Goal: Information Seeking & Learning: Learn about a topic

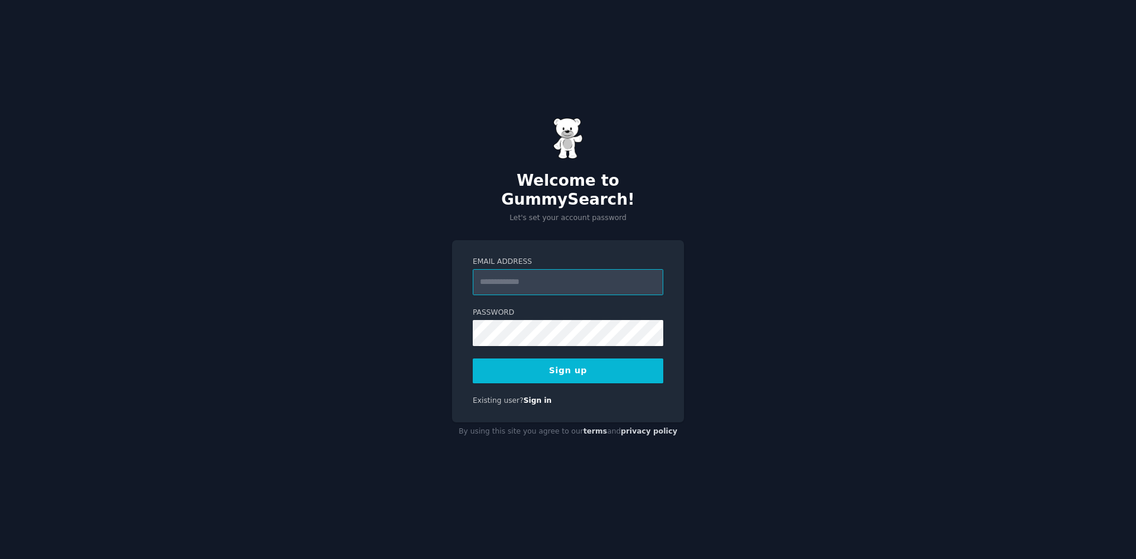
click at [534, 274] on input "Email Address" at bounding box center [568, 282] width 190 height 26
paste input "**********"
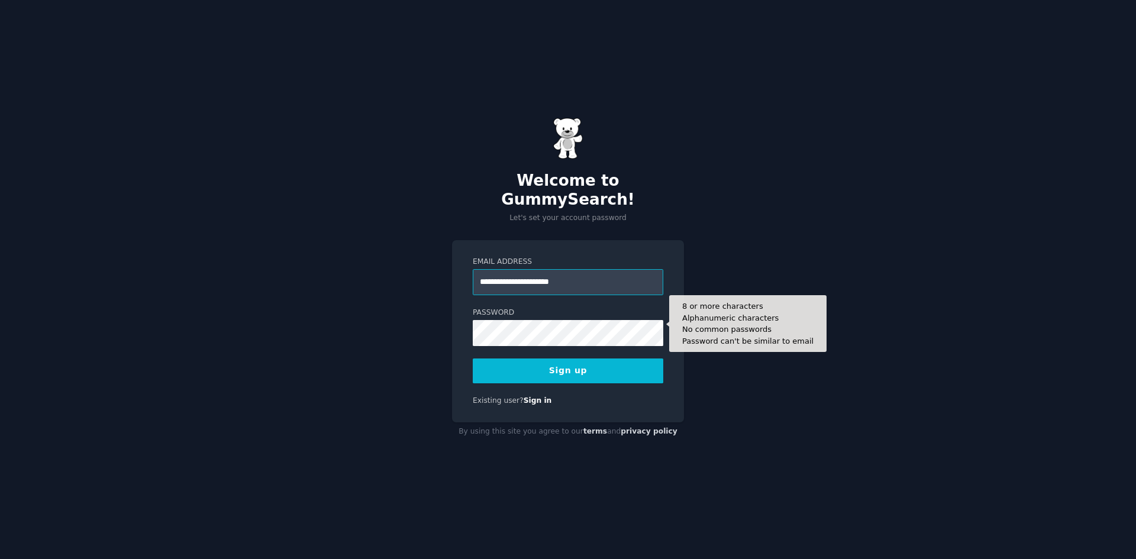
type input "**********"
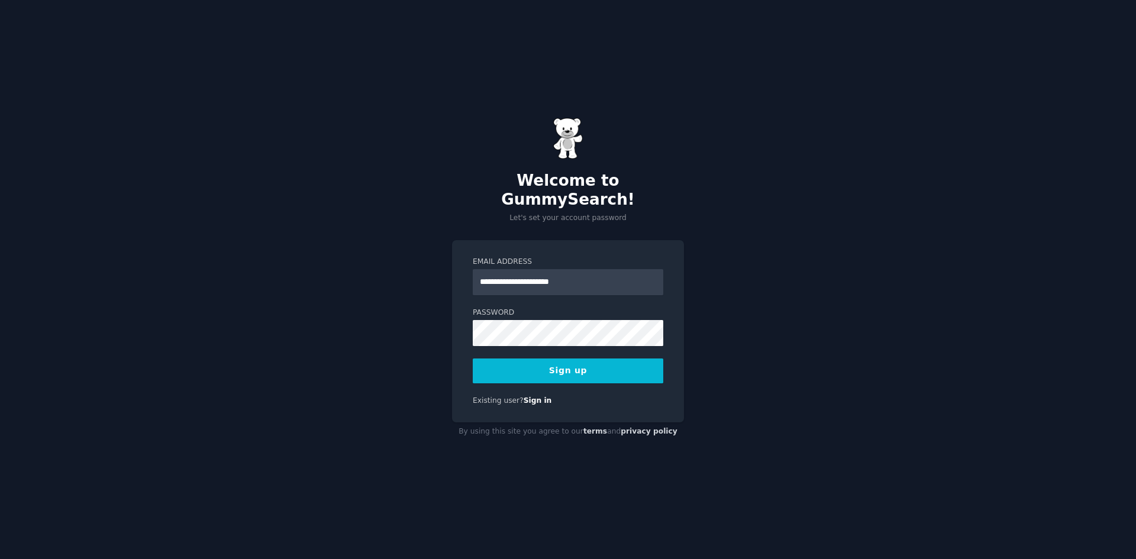
click at [556, 358] on button "Sign up" at bounding box center [568, 370] width 190 height 25
click at [558, 360] on div "Sign up" at bounding box center [568, 370] width 190 height 25
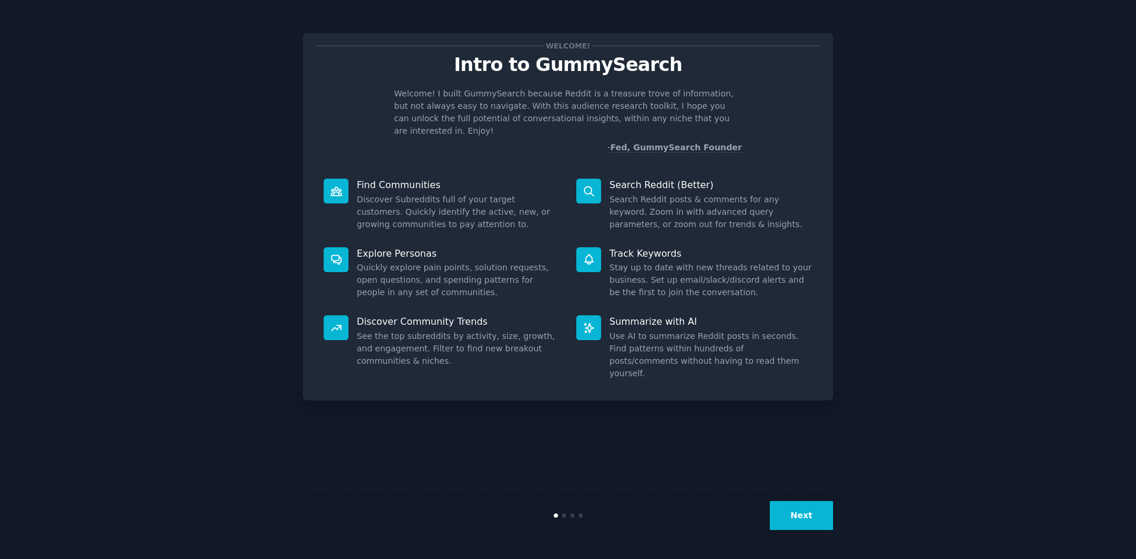
click at [810, 519] on button "Next" at bounding box center [801, 515] width 63 height 29
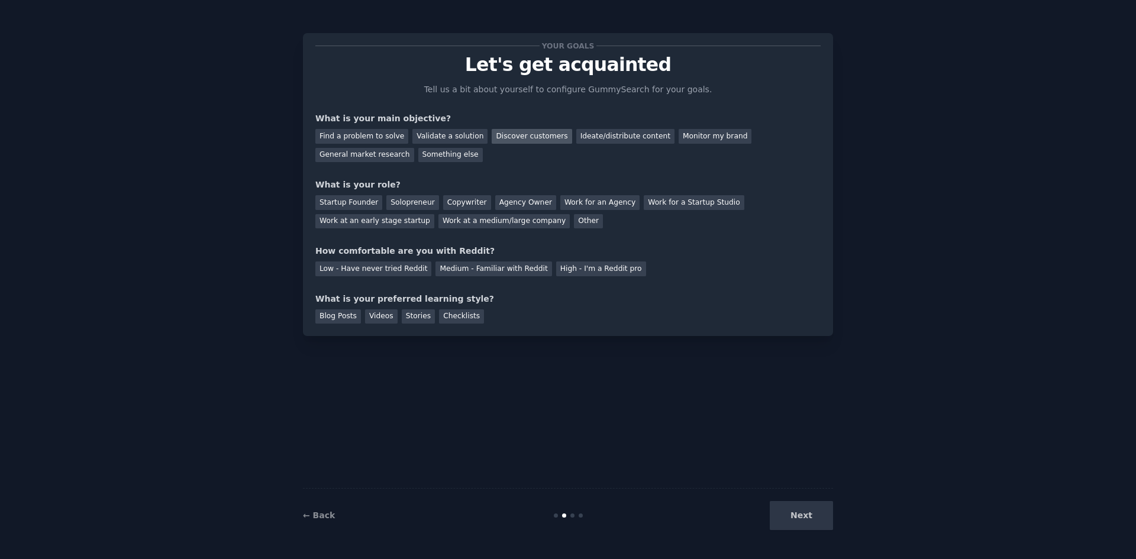
click at [525, 140] on div "Discover customers" at bounding box center [532, 136] width 80 height 15
click at [367, 156] on div "General market research" at bounding box center [364, 155] width 99 height 15
click at [541, 144] on div "Find a problem to solve Validate a solution Discover customers Ideate/distribut…" at bounding box center [567, 143] width 505 height 37
click at [542, 135] on div "Discover customers" at bounding box center [532, 136] width 80 height 15
click at [360, 204] on div "Startup Founder" at bounding box center [348, 202] width 67 height 15
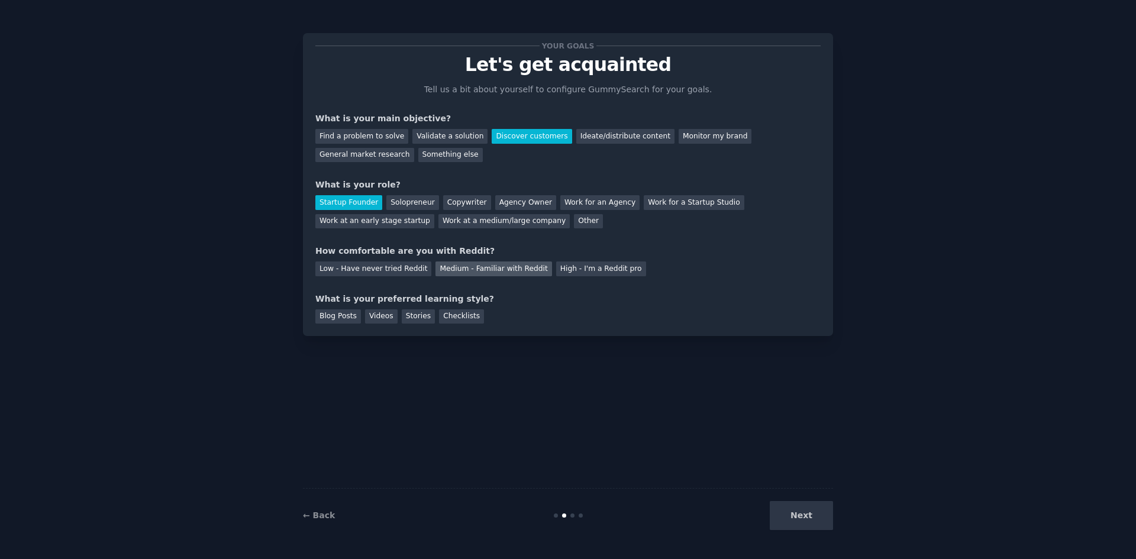
click at [501, 270] on div "Medium - Familiar with Reddit" at bounding box center [493, 268] width 116 height 15
click at [615, 322] on div "Blog Posts Videos Stories Checklists" at bounding box center [567, 314] width 505 height 19
click at [418, 315] on div "Stories" at bounding box center [418, 316] width 33 height 15
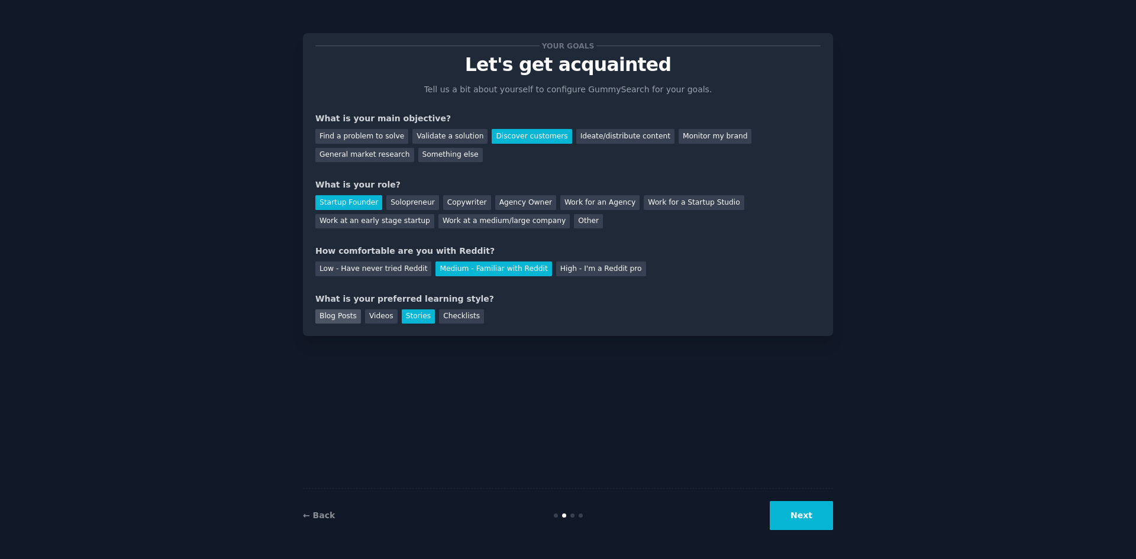
click at [338, 321] on div "Blog Posts" at bounding box center [338, 316] width 46 height 15
click at [821, 521] on button "Next" at bounding box center [801, 515] width 63 height 29
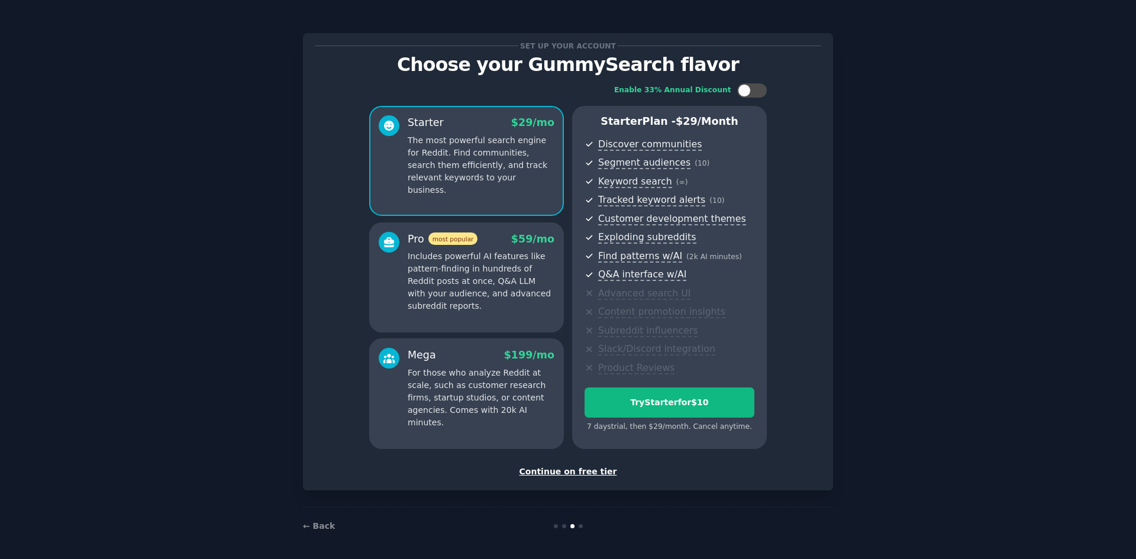
click at [587, 473] on div "Continue on free tier" at bounding box center [567, 472] width 505 height 12
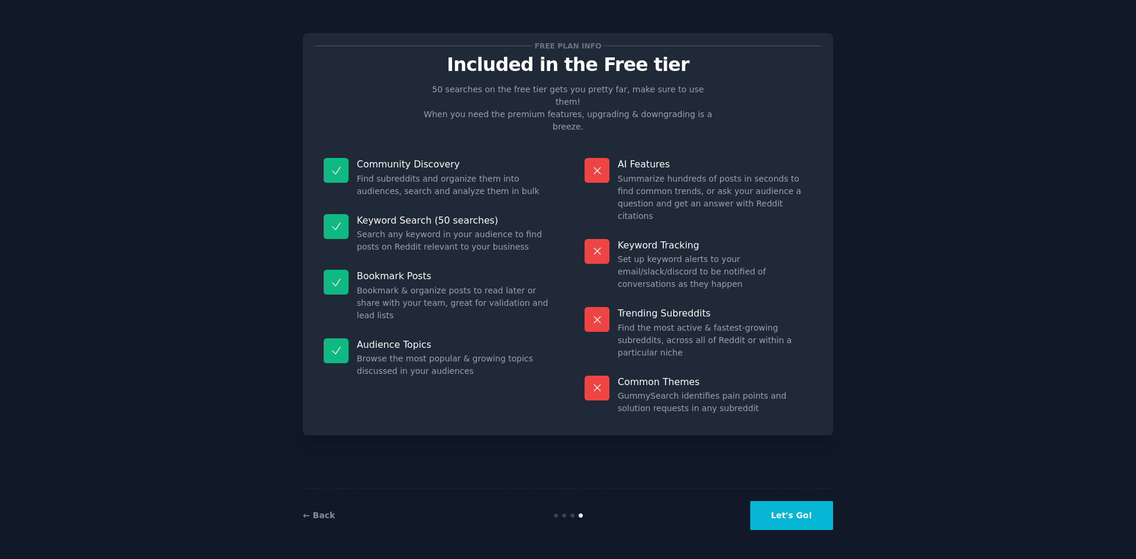
click at [807, 521] on button "Let's Go!" at bounding box center [791, 515] width 83 height 29
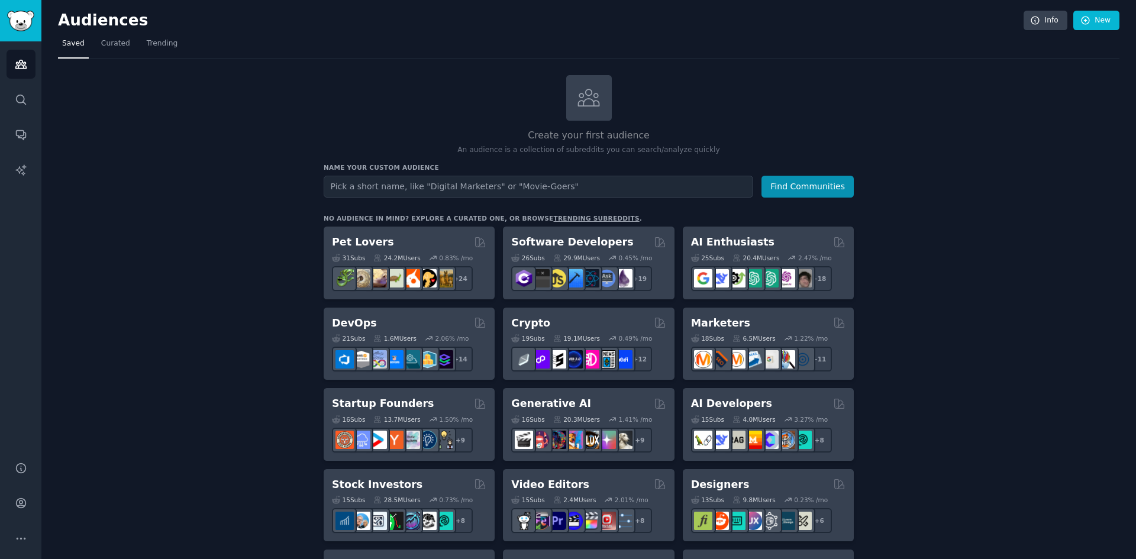
click at [424, 190] on input "text" at bounding box center [538, 187] width 429 height 22
type input "w"
type input "woodwork"
click at [761, 176] on button "Find Communities" at bounding box center [807, 187] width 92 height 22
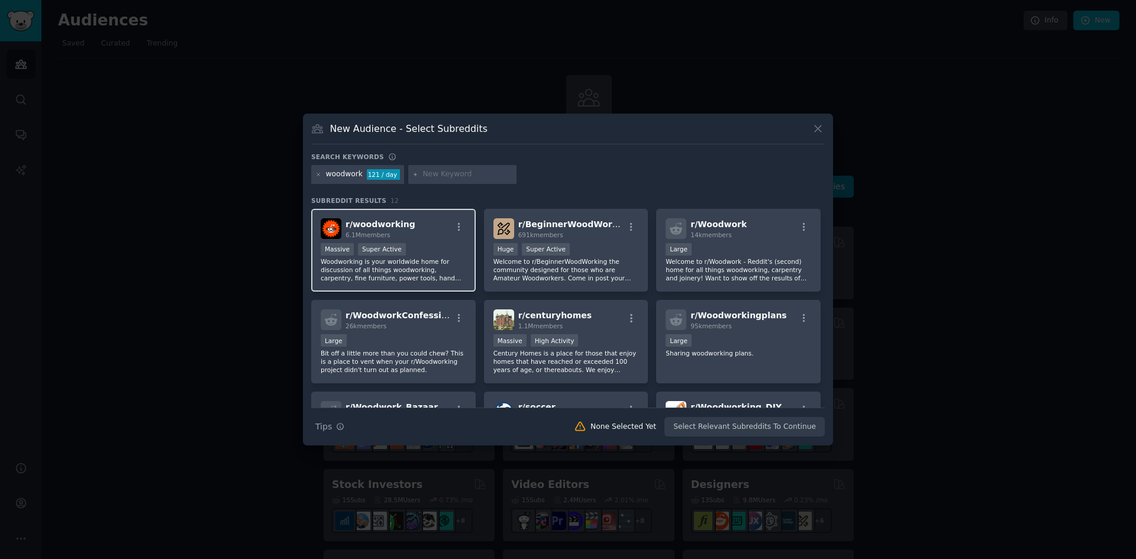
click at [422, 230] on div "r/ woodworking 6.1M members" at bounding box center [394, 228] width 146 height 21
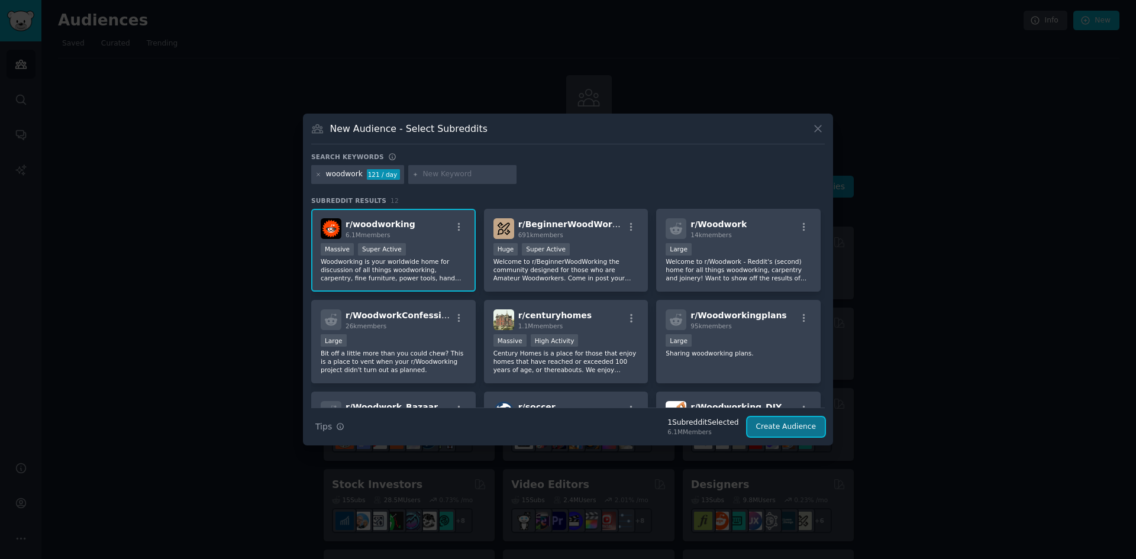
click at [810, 428] on button "Create Audience" at bounding box center [786, 427] width 78 height 20
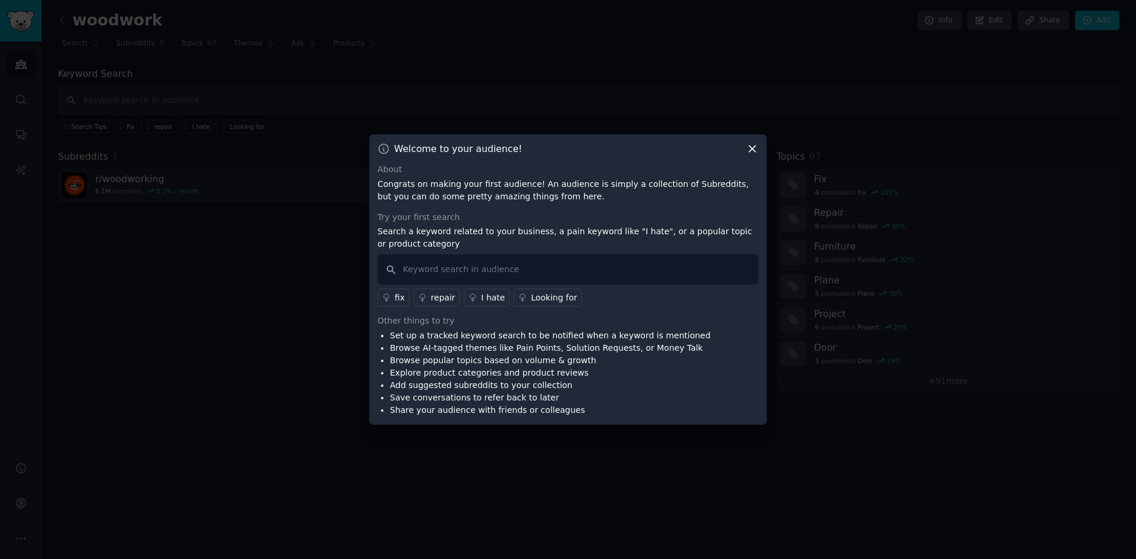
click at [754, 148] on icon at bounding box center [752, 149] width 7 height 7
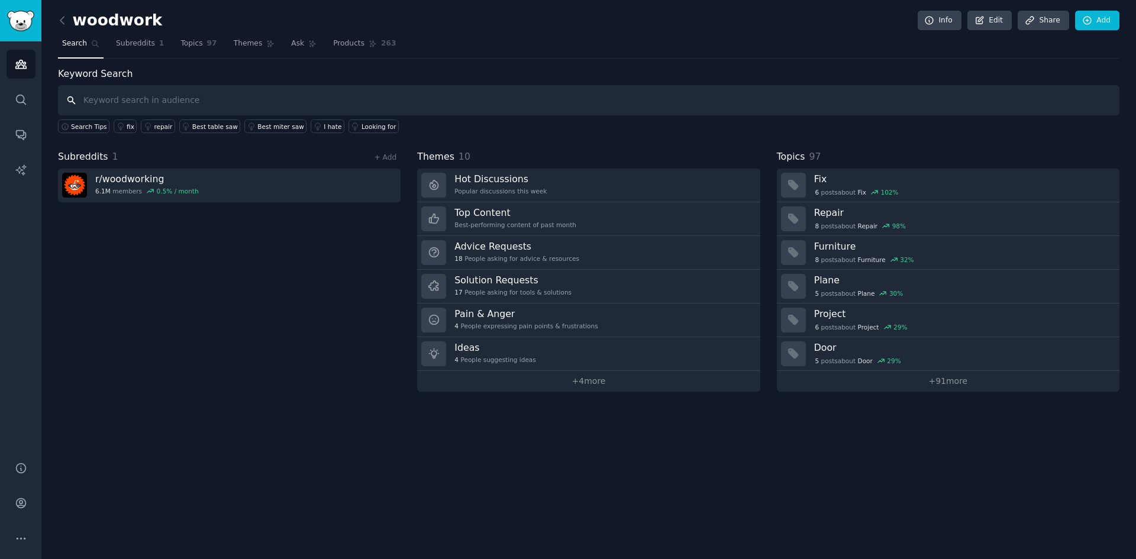
click at [174, 99] on input "text" at bounding box center [588, 100] width 1061 height 30
type input "m"
type input "woodmizer"
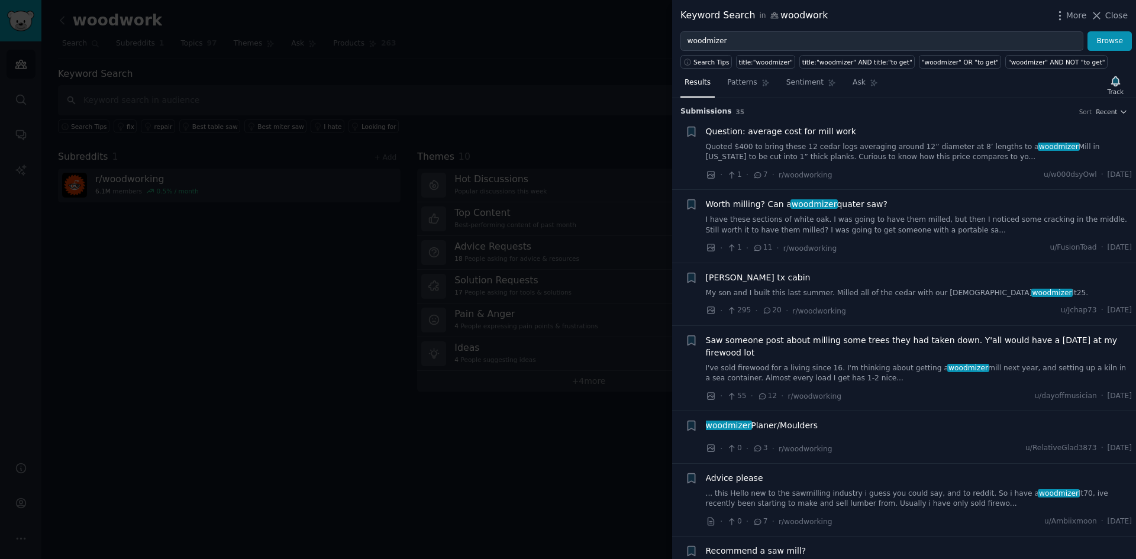
click at [366, 393] on div at bounding box center [568, 279] width 1136 height 559
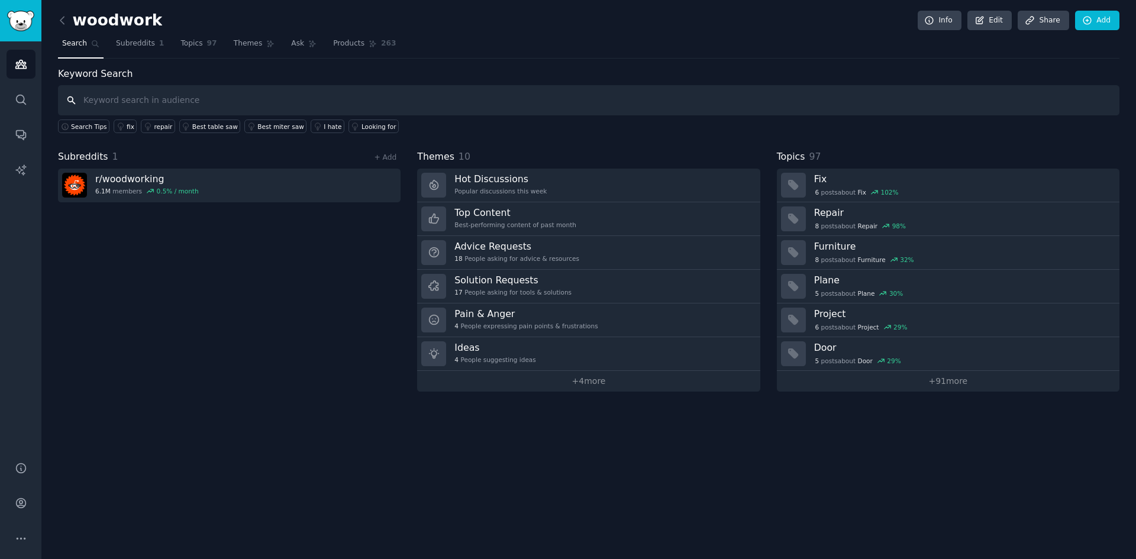
click at [140, 98] on input "text" at bounding box center [588, 100] width 1061 height 30
type input "woodlandmill"
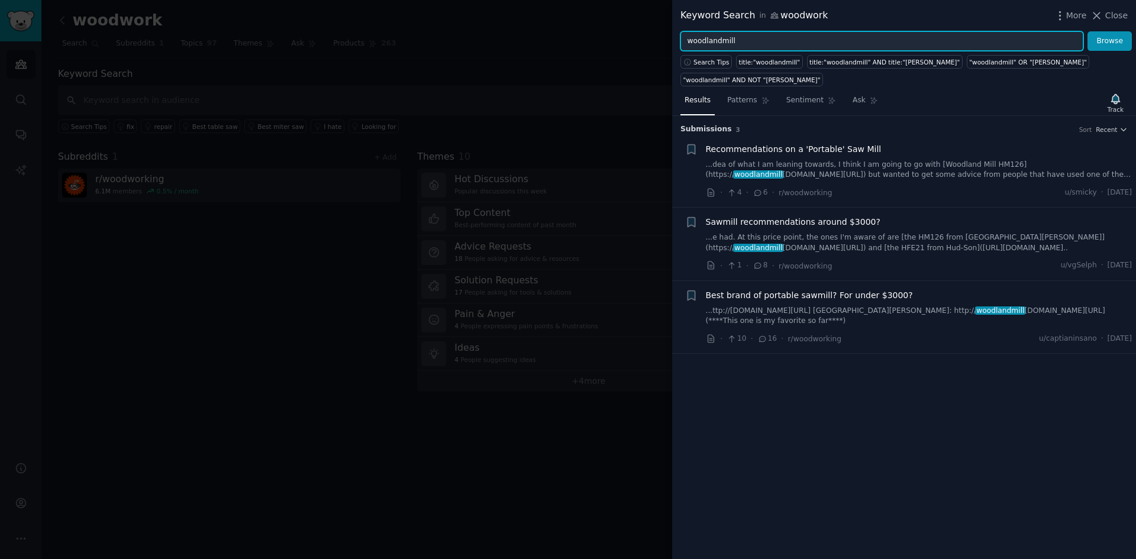
click at [772, 43] on input "woodlandmill" at bounding box center [881, 41] width 403 height 20
click at [1087, 31] on button "Browse" at bounding box center [1109, 41] width 44 height 20
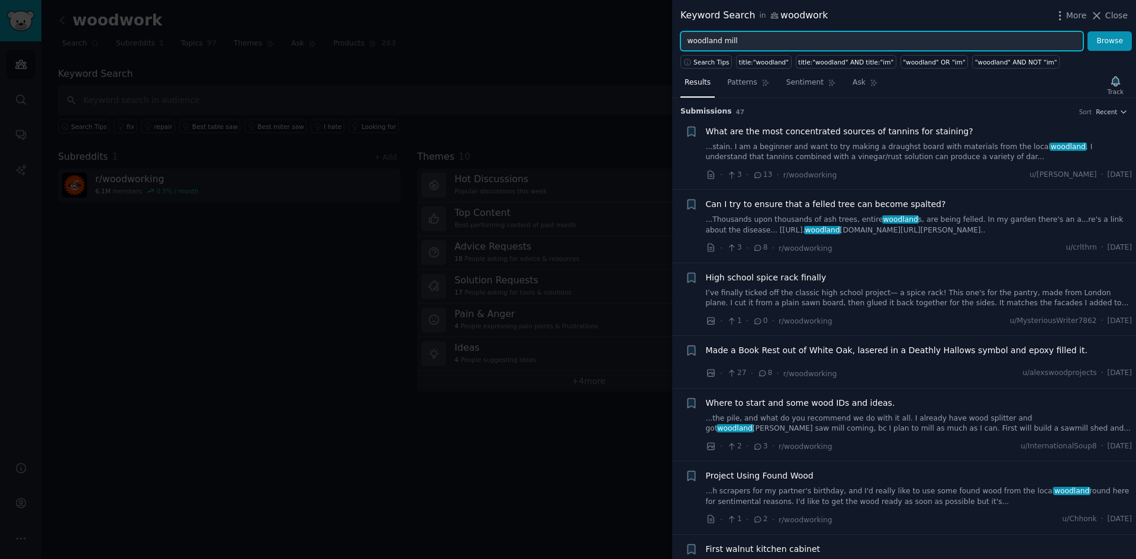
type input "woodland mill"
click at [1087, 31] on button "Browse" at bounding box center [1109, 41] width 44 height 20
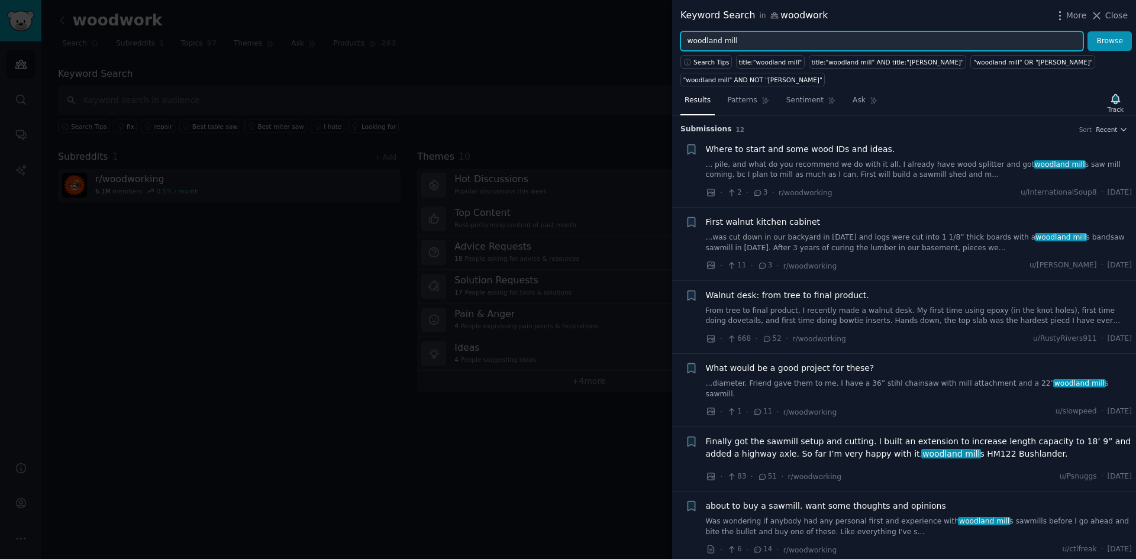
drag, startPoint x: 744, startPoint y: 44, endPoint x: 660, endPoint y: 48, distance: 83.5
click at [660, 48] on div "Keyword Search in woodwork More Close woodland mill Browse Search Tips title:"w…" at bounding box center [568, 279] width 1136 height 559
click at [1087, 31] on button "Browse" at bounding box center [1109, 41] width 44 height 20
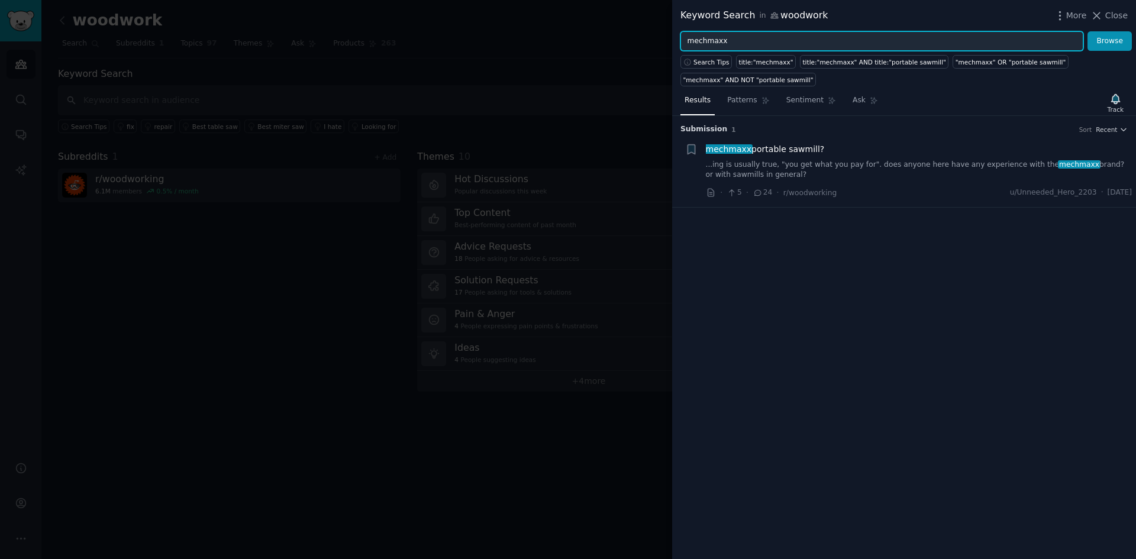
click at [707, 42] on input "mechmaxx" at bounding box center [881, 41] width 403 height 20
click at [1087, 31] on button "Browse" at bounding box center [1109, 41] width 44 height 20
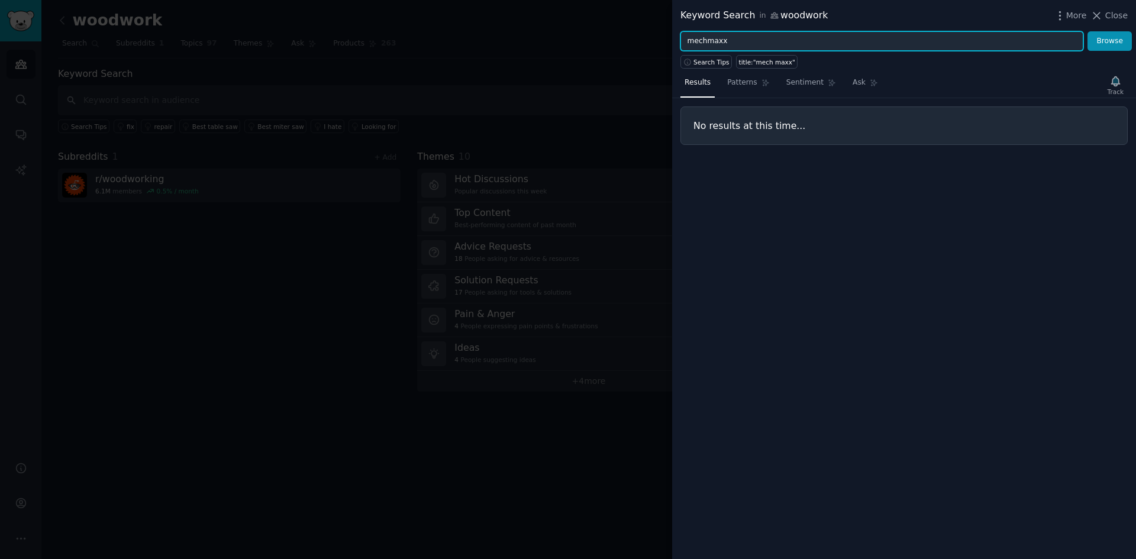
type input "mechmaxx"
click at [1087, 31] on button "Browse" at bounding box center [1109, 41] width 44 height 20
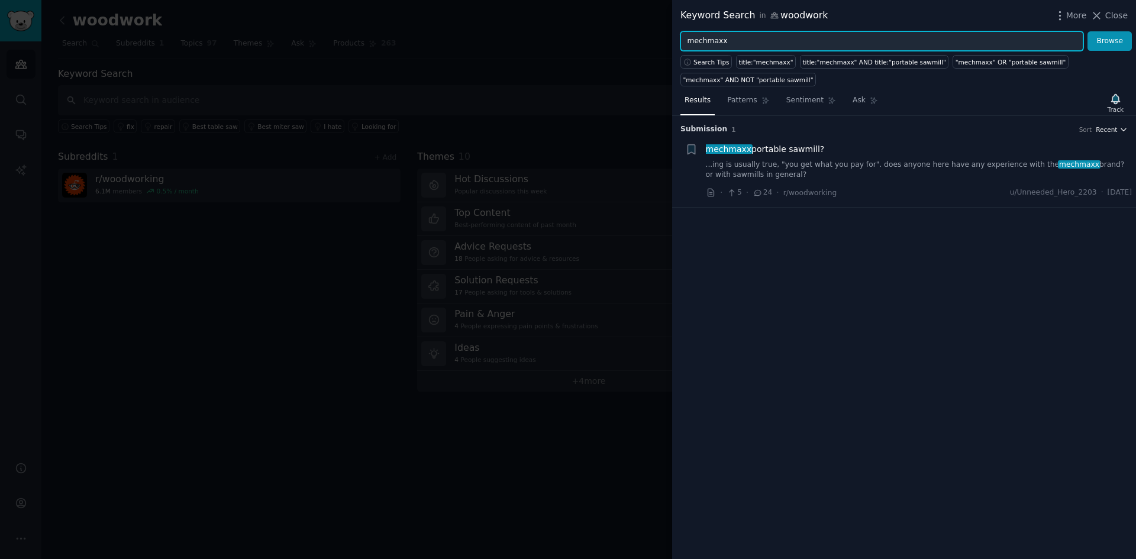
click at [1122, 131] on icon "button" at bounding box center [1123, 129] width 8 height 8
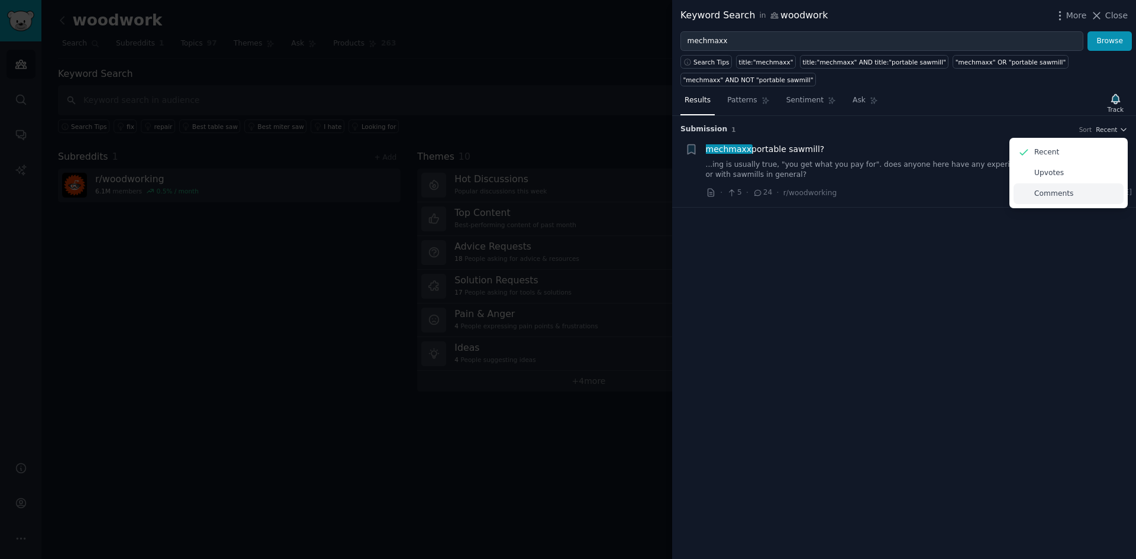
click at [1052, 189] on p "Comments" at bounding box center [1053, 194] width 39 height 11
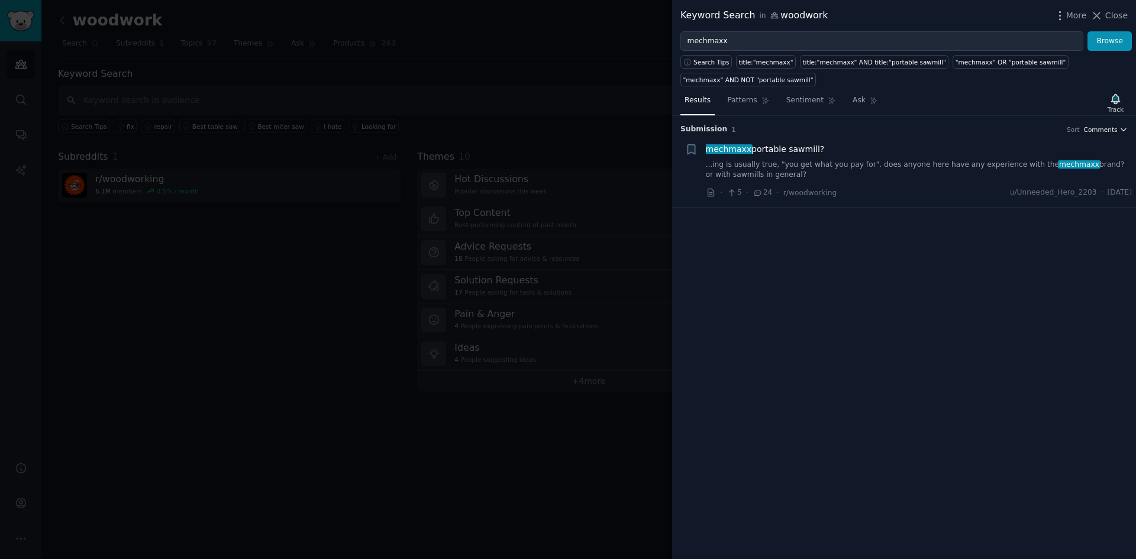
click at [1123, 130] on icon "button" at bounding box center [1123, 129] width 5 height 2
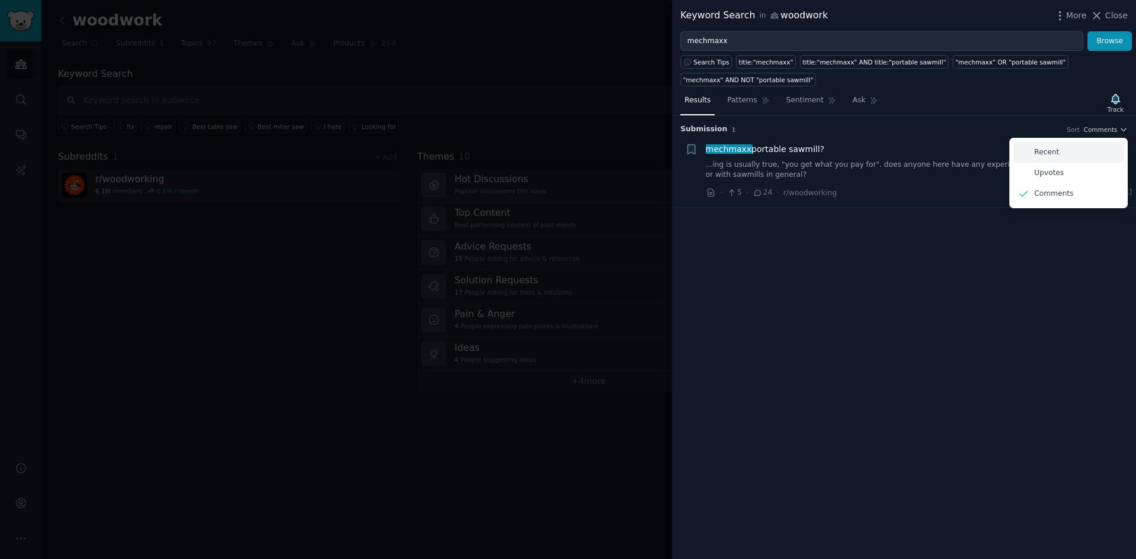
click at [1093, 151] on div "Recent" at bounding box center [1068, 152] width 110 height 21
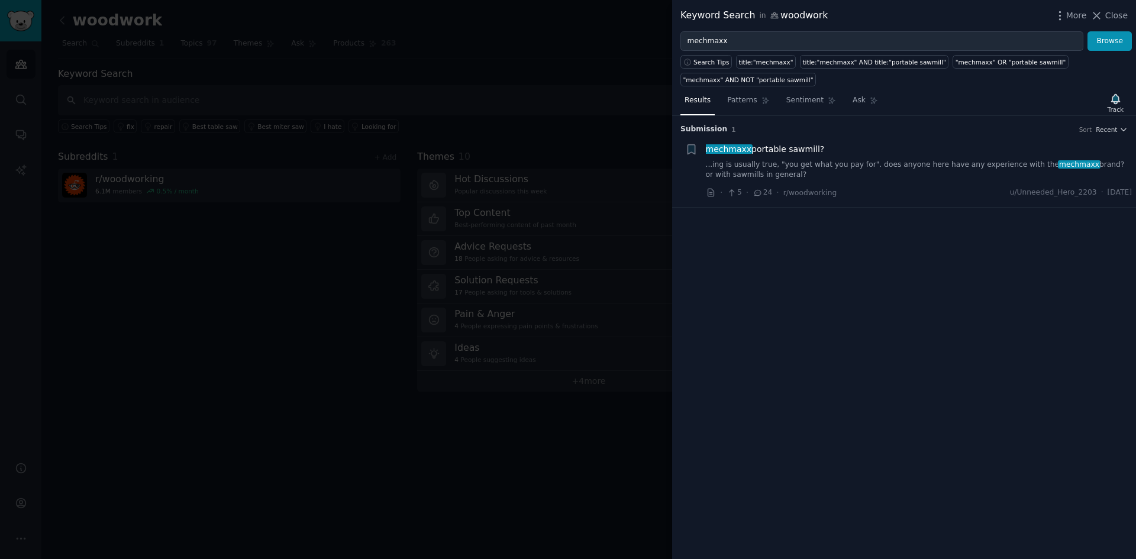
click at [1050, 276] on div "Submission 1 Sort Recent + mechmaxx portable sawmill? ...ing is usually true, "…" at bounding box center [904, 337] width 464 height 443
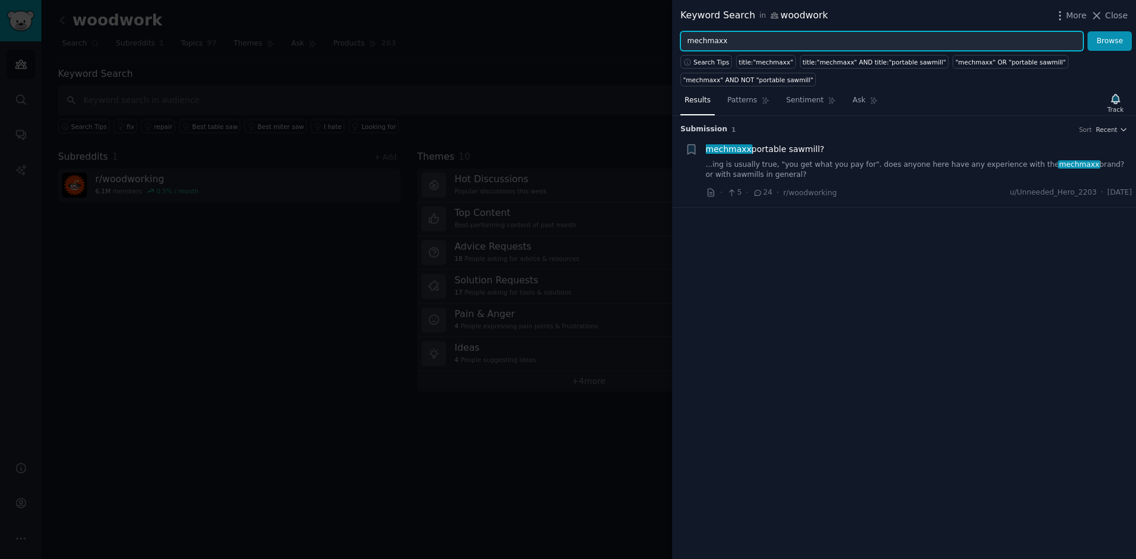
drag, startPoint x: 750, startPoint y: 46, endPoint x: 676, endPoint y: 41, distance: 73.5
click at [676, 41] on div "mechmaxx Browse" at bounding box center [904, 41] width 464 height 20
type input "woodmizer"
click at [1087, 31] on button "Browse" at bounding box center [1109, 41] width 44 height 20
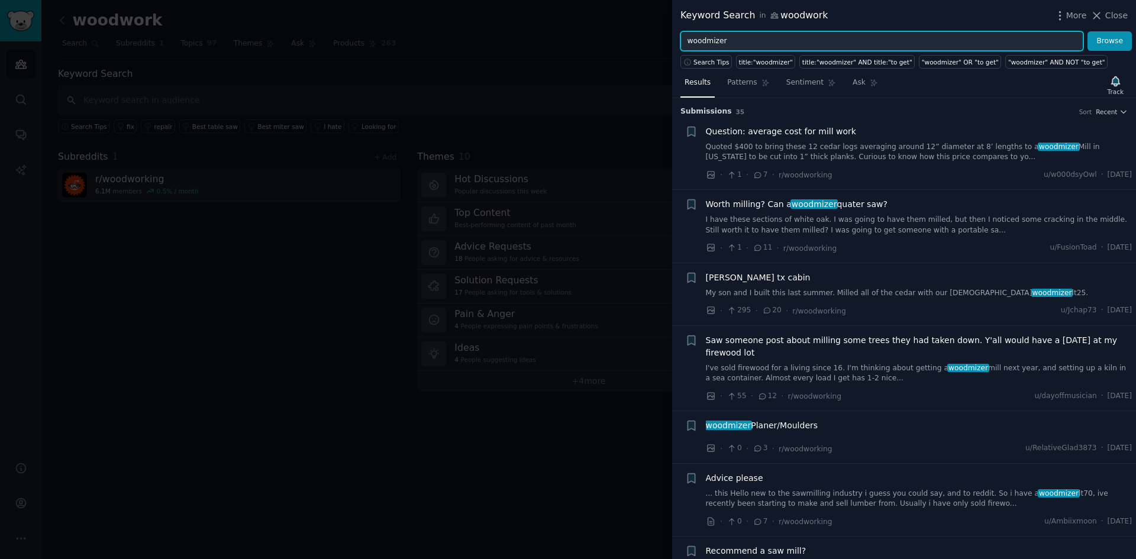
drag, startPoint x: 742, startPoint y: 39, endPoint x: 662, endPoint y: 41, distance: 80.5
click at [662, 41] on div "Keyword Search in woodwork More Close woodmizer Browse Search Tips title:"woodm…" at bounding box center [568, 279] width 1136 height 559
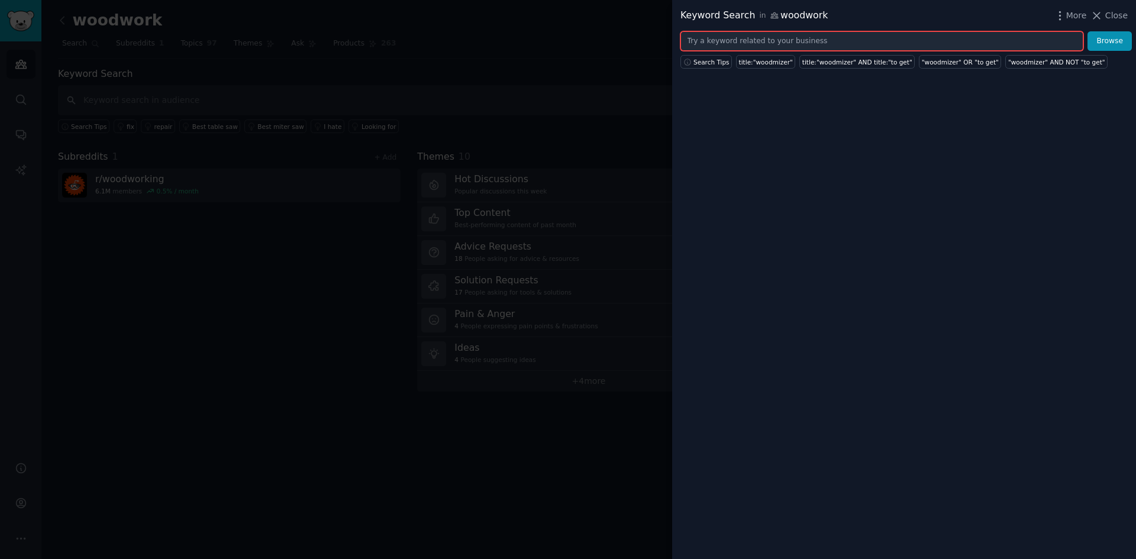
paste input "hud-son"
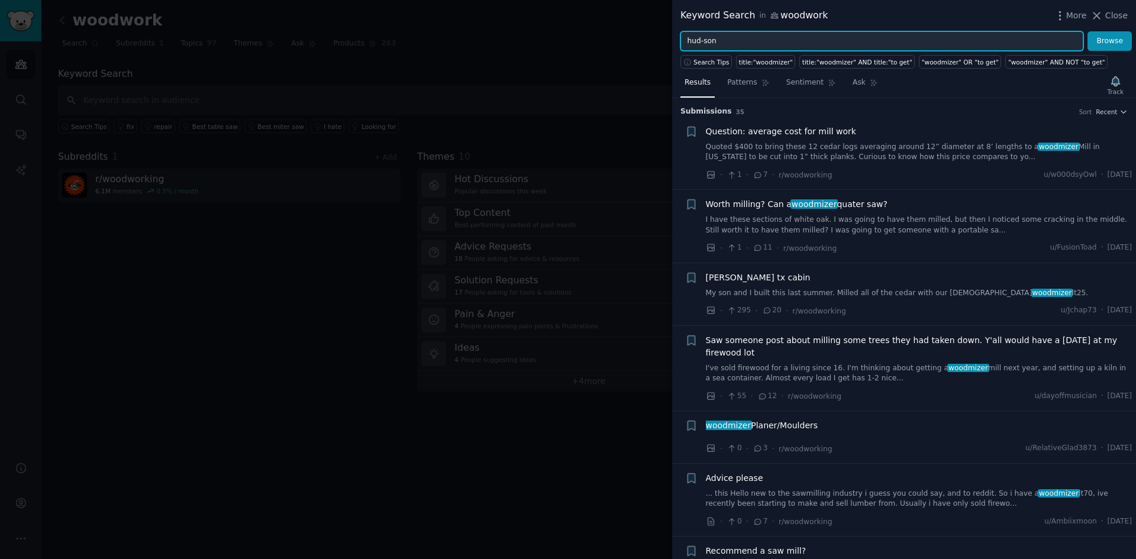
click at [1087, 31] on button "Browse" at bounding box center [1109, 41] width 44 height 20
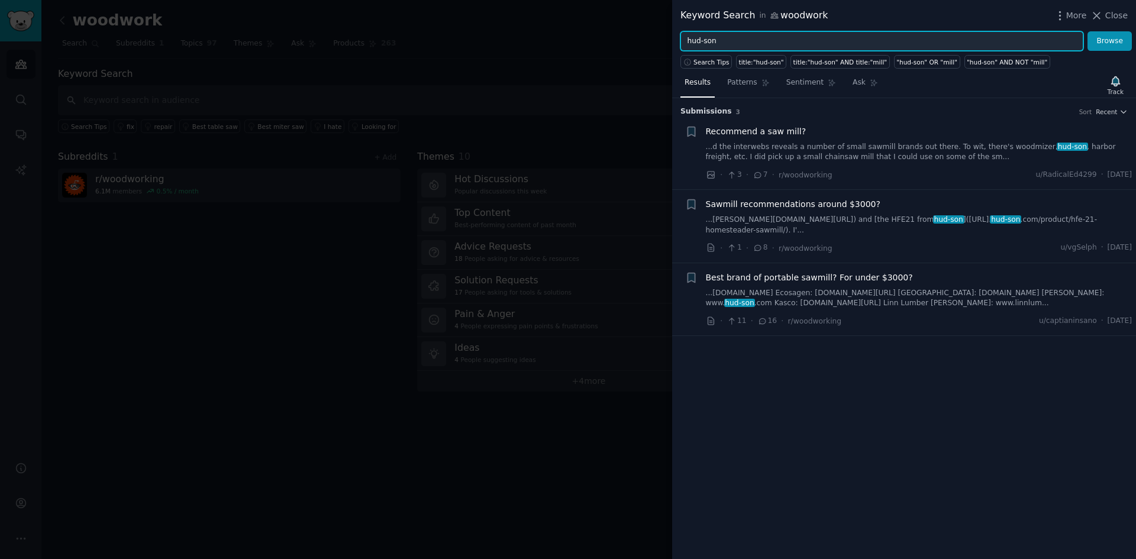
click at [703, 43] on input "hud-son" at bounding box center [881, 41] width 403 height 20
click at [1087, 31] on button "Browse" at bounding box center [1109, 41] width 44 height 20
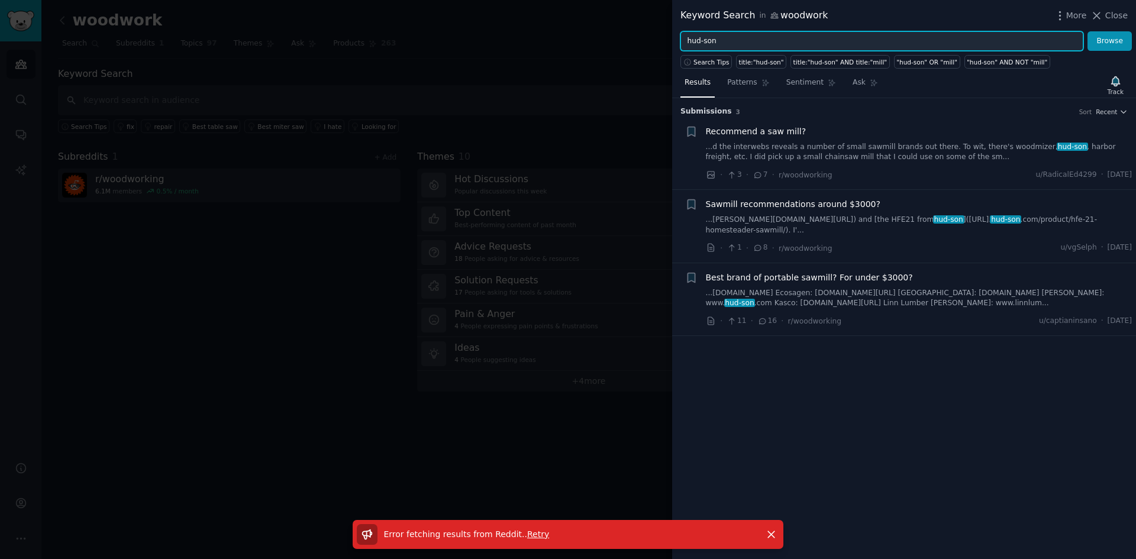
type input "hud-son"
click at [1087, 31] on button "Browse" at bounding box center [1109, 41] width 44 height 20
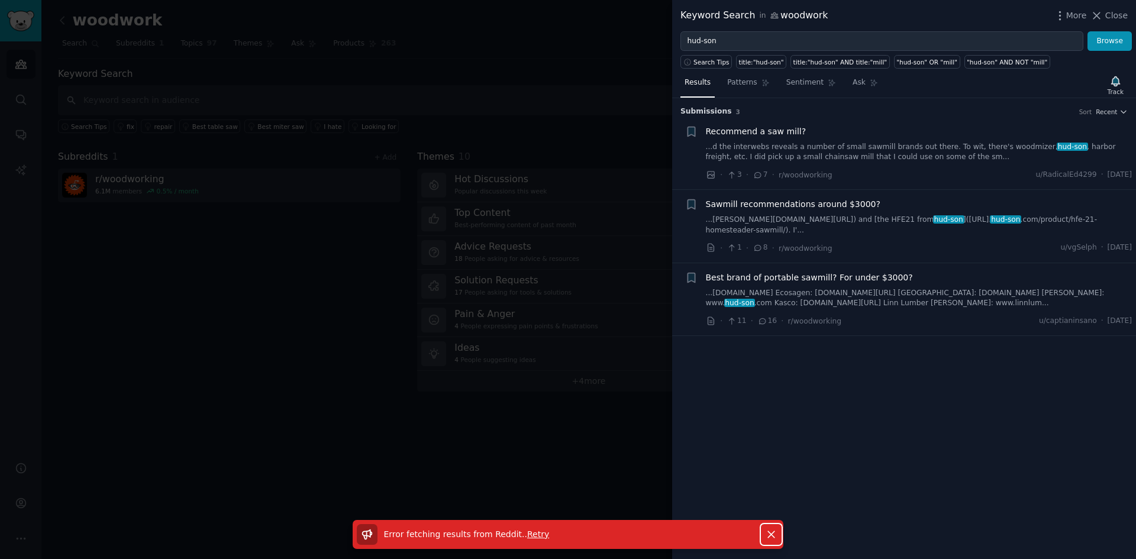
click at [764, 537] on button "Dismiss" at bounding box center [771, 534] width 21 height 21
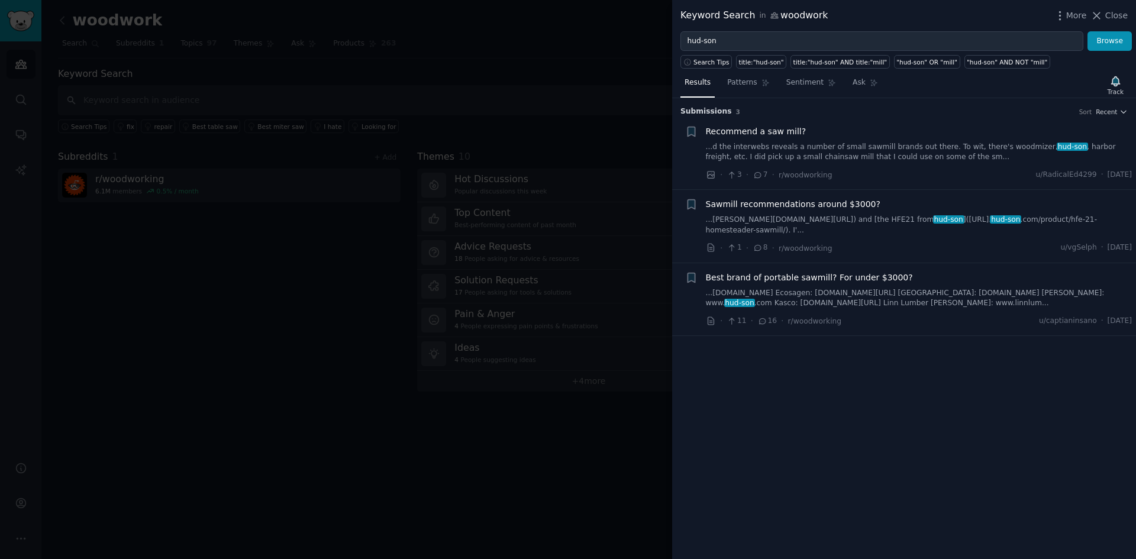
click at [870, 487] on div "Submission s 3 Sort Recent + Recommend a saw mill? ...d the interwebs reveals a…" at bounding box center [904, 328] width 464 height 461
click at [1119, 38] on button "Browse" at bounding box center [1109, 41] width 44 height 20
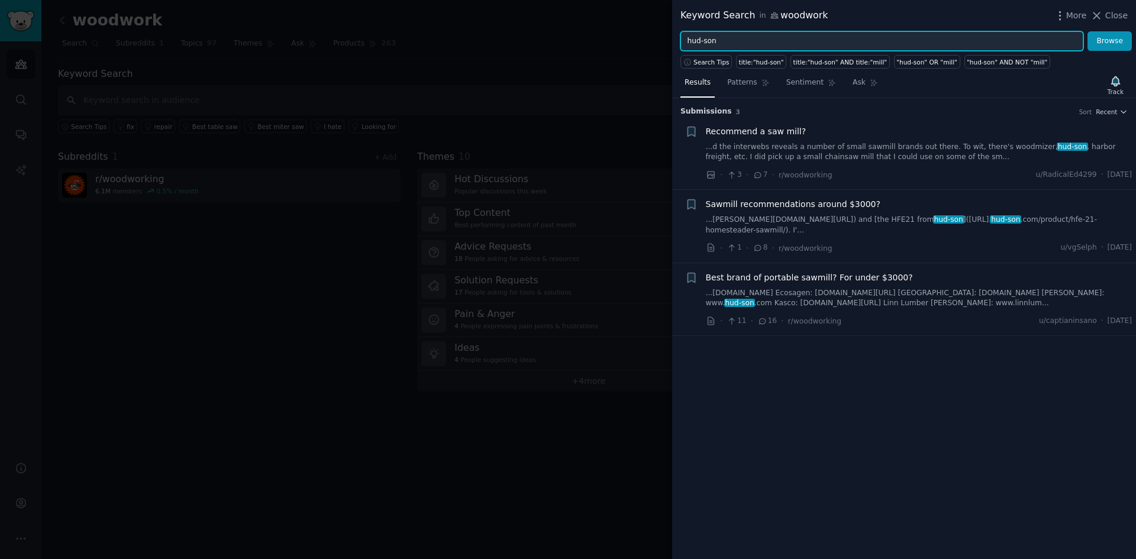
drag, startPoint x: 739, startPoint y: 41, endPoint x: 660, endPoint y: 37, distance: 79.9
click at [660, 37] on div "Keyword Search in woodwork More Close hud-son Browse Search Tips title:"hud-son…" at bounding box center [568, 279] width 1136 height 559
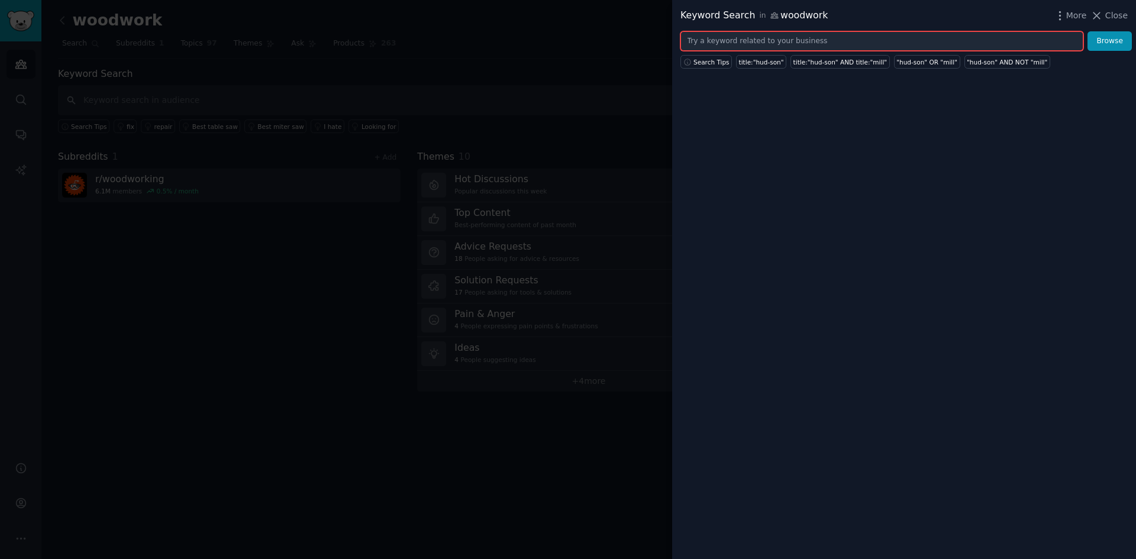
paste input "Frontier"
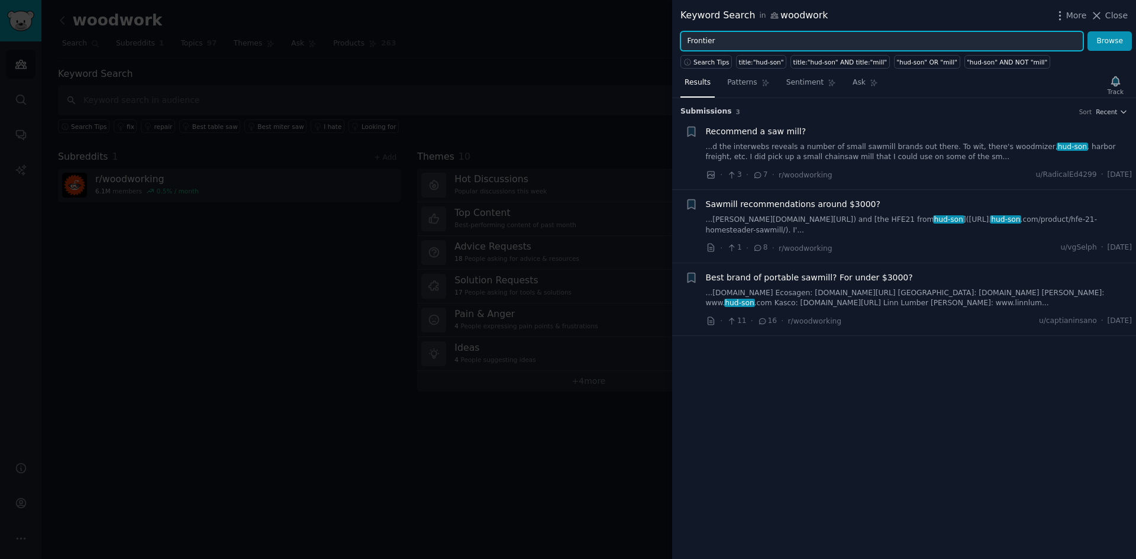
type input "Frontier"
click at [1087, 31] on button "Browse" at bounding box center [1109, 41] width 44 height 20
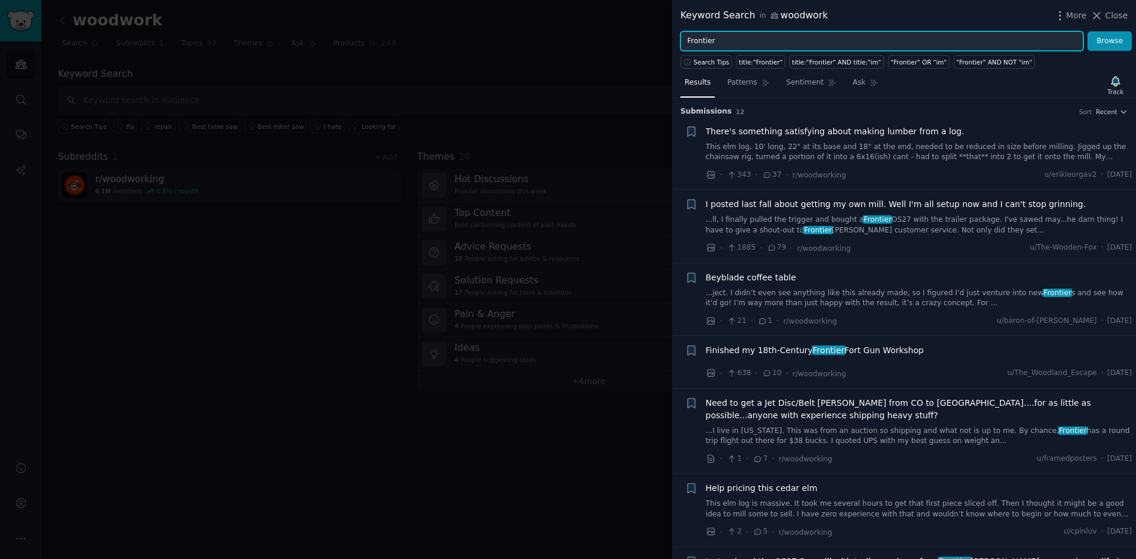
drag, startPoint x: 724, startPoint y: 43, endPoint x: 616, endPoint y: 44, distance: 108.3
click at [616, 44] on div "Keyword Search in woodwork More Close Frontier Browse Search Tips title:"Fronti…" at bounding box center [568, 279] width 1136 height 559
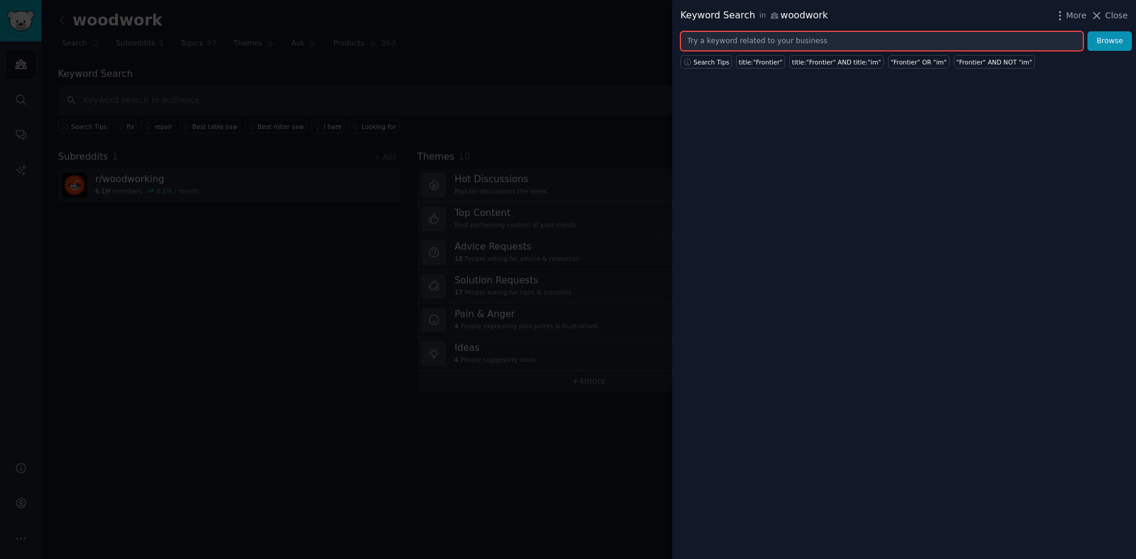
paste input "[PERSON_NAME] Neuson"
click at [1087, 31] on button "Browse" at bounding box center [1109, 41] width 44 height 20
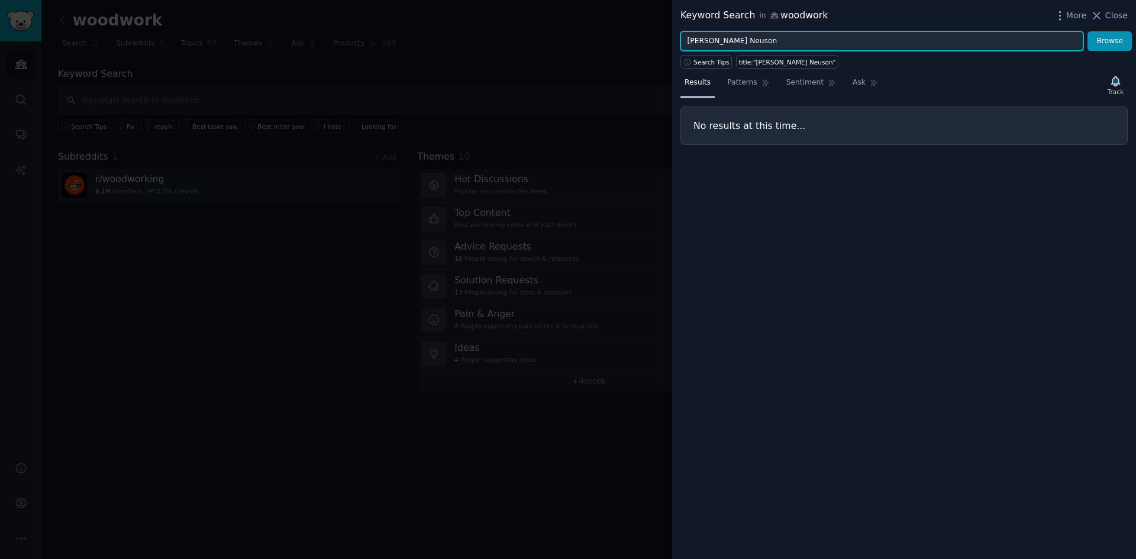
drag, startPoint x: 715, startPoint y: 41, endPoint x: 673, endPoint y: 47, distance: 42.3
click at [673, 47] on div "[PERSON_NAME] Neuson Browse" at bounding box center [904, 41] width 464 height 20
type input "Neuson"
click at [1087, 31] on button "Browse" at bounding box center [1109, 41] width 44 height 20
drag, startPoint x: 734, startPoint y: 39, endPoint x: 647, endPoint y: 41, distance: 87.0
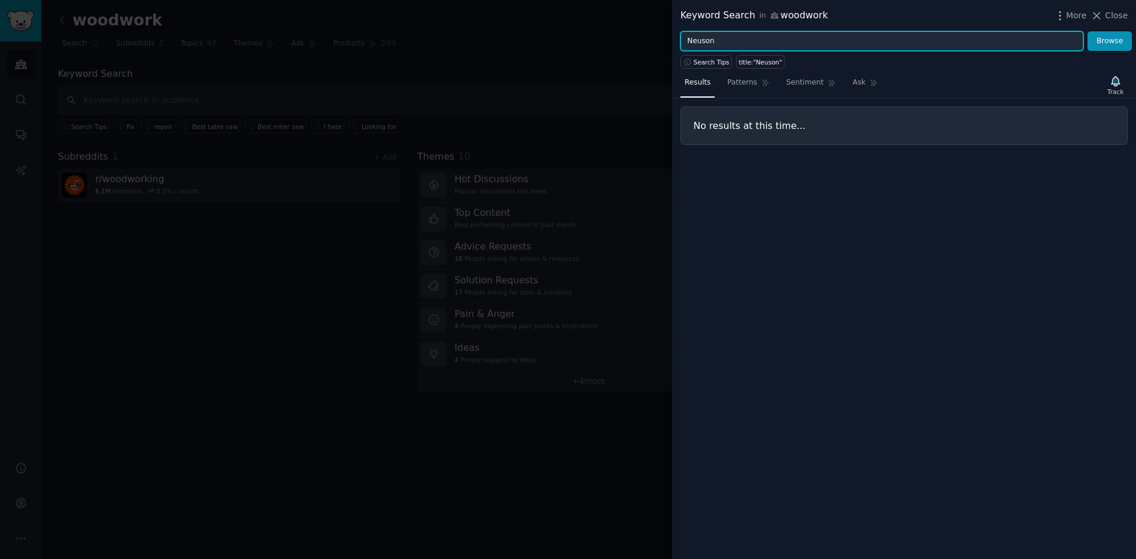
click at [647, 41] on div "Keyword Search in woodwork More Close Neuson Browse Search Tips title:"Neuson" …" at bounding box center [568, 279] width 1136 height 559
type input "0"
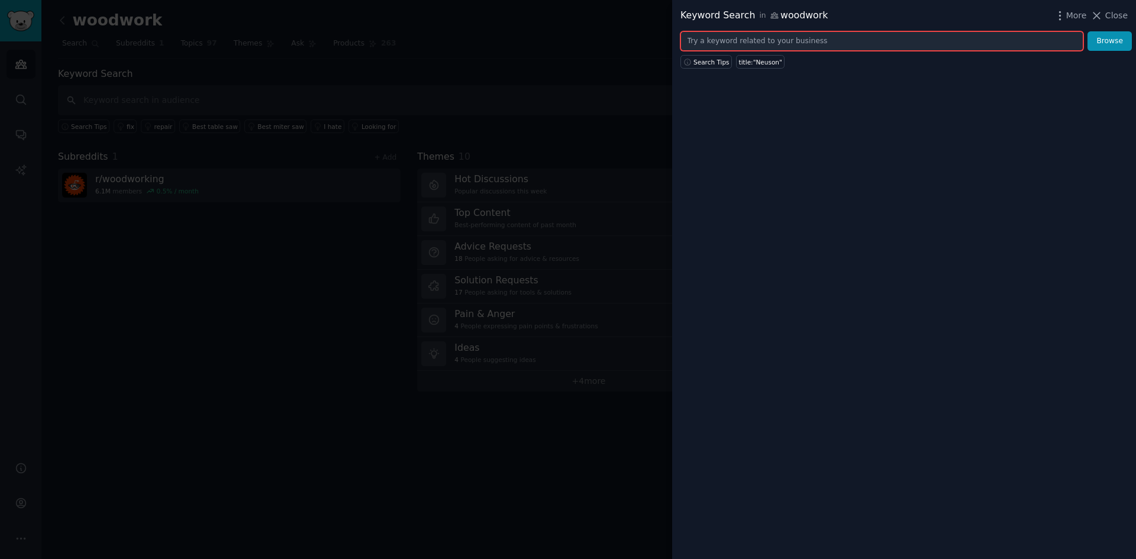
click at [738, 37] on input "text" at bounding box center [881, 41] width 403 height 20
paste input "[PERSON_NAME]"
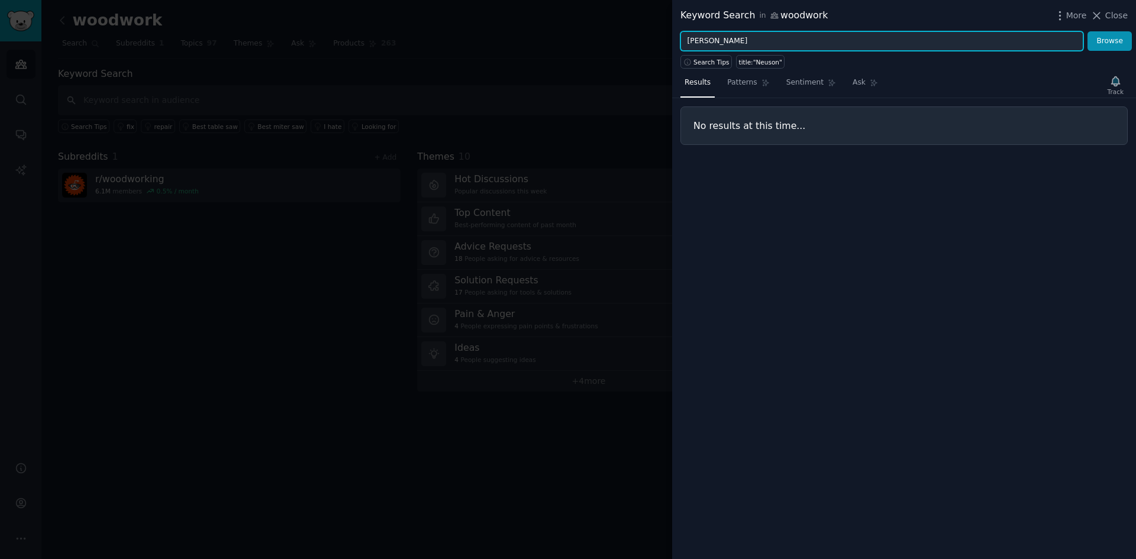
type input "[PERSON_NAME]"
click at [1087, 31] on button "Browse" at bounding box center [1109, 41] width 44 height 20
